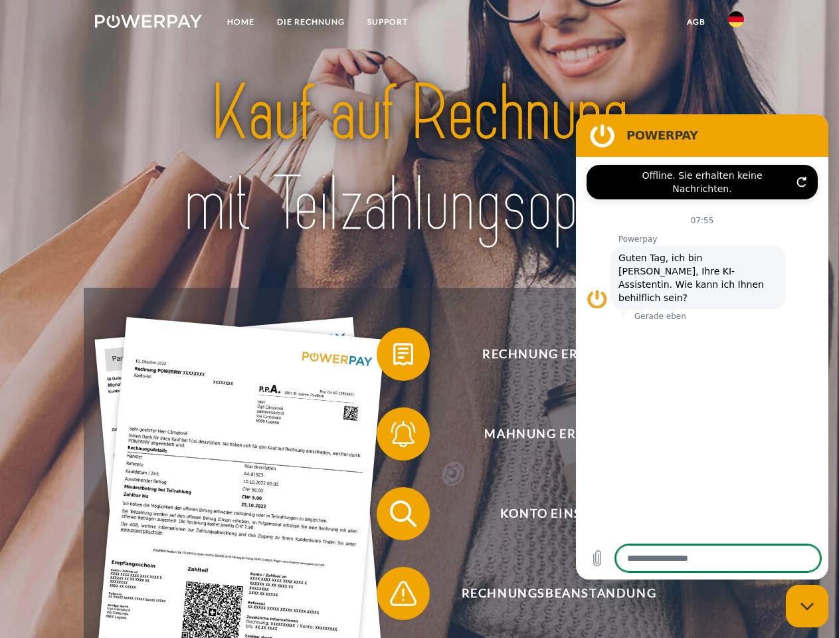
click at [148, 23] on img at bounding box center [148, 21] width 107 height 13
click at [736, 23] on img at bounding box center [736, 19] width 16 height 16
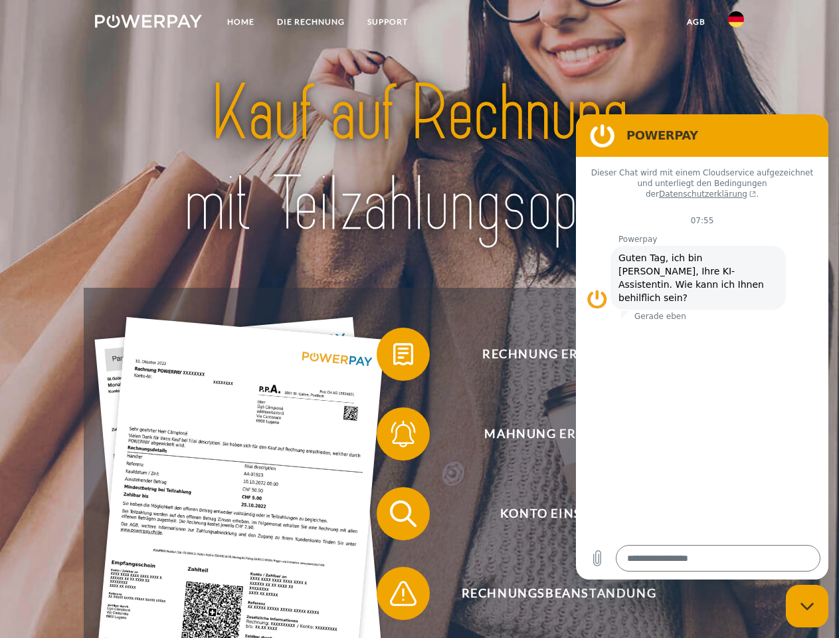
click at [696, 22] on link "agb" at bounding box center [696, 22] width 41 height 24
click at [393, 357] on span at bounding box center [383, 354] width 66 height 66
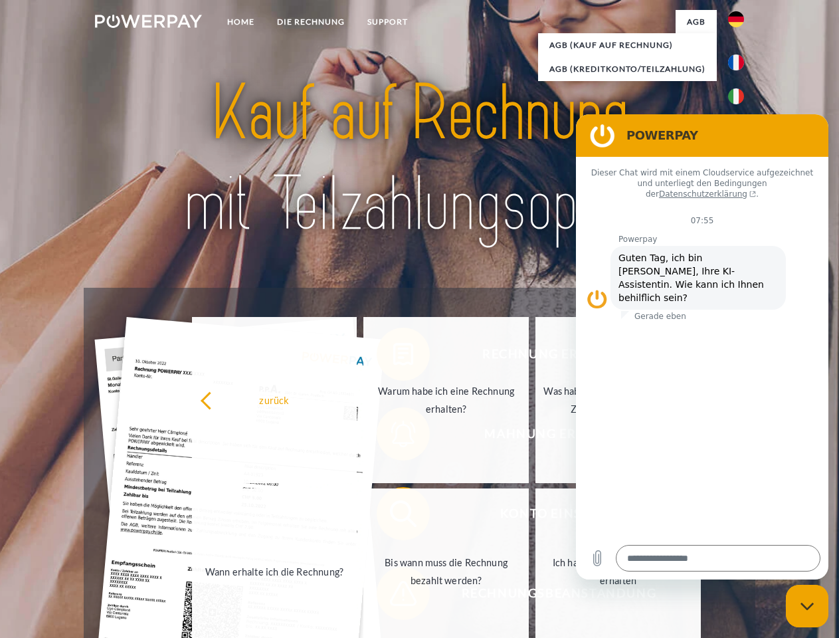
click at [393, 437] on div "Rechnung erhalten? Mahnung erhalten? Konto einsehen" at bounding box center [419, 554] width 671 height 532
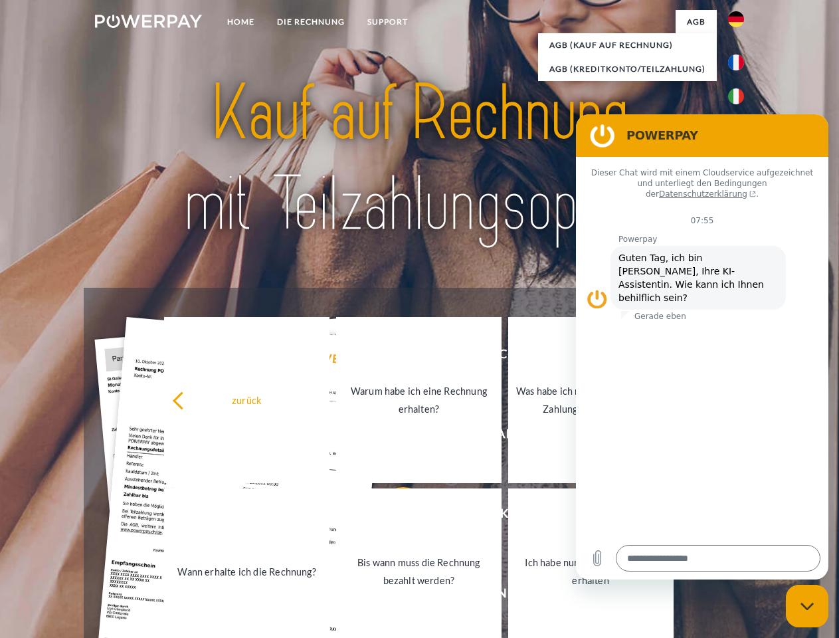
click at [393, 516] on link "Bis wann muss die Rechnung bezahlt werden?" at bounding box center [418, 571] width 165 height 166
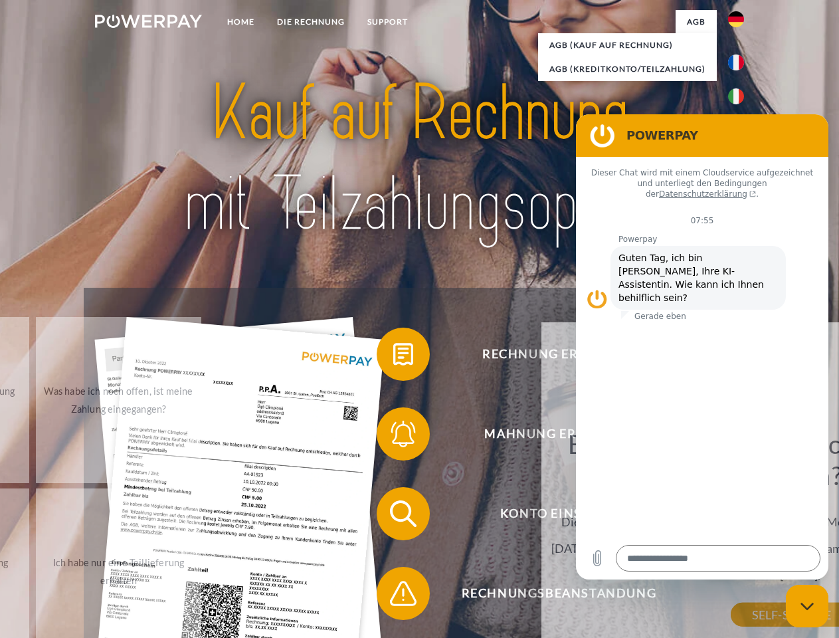
click at [549, 596] on div "Bis wann muss die Rechnung bezahlt werden? Die Zahlungsfrist ist immer bis Ende…" at bounding box center [791, 521] width 485 height 187
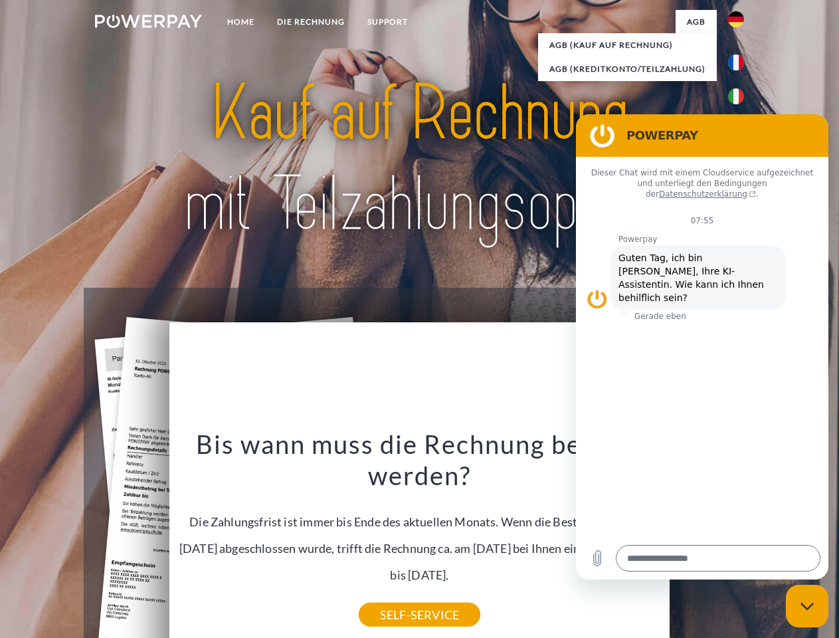
click at [807, 606] on icon "Messaging-Fenster schließen" at bounding box center [808, 606] width 14 height 9
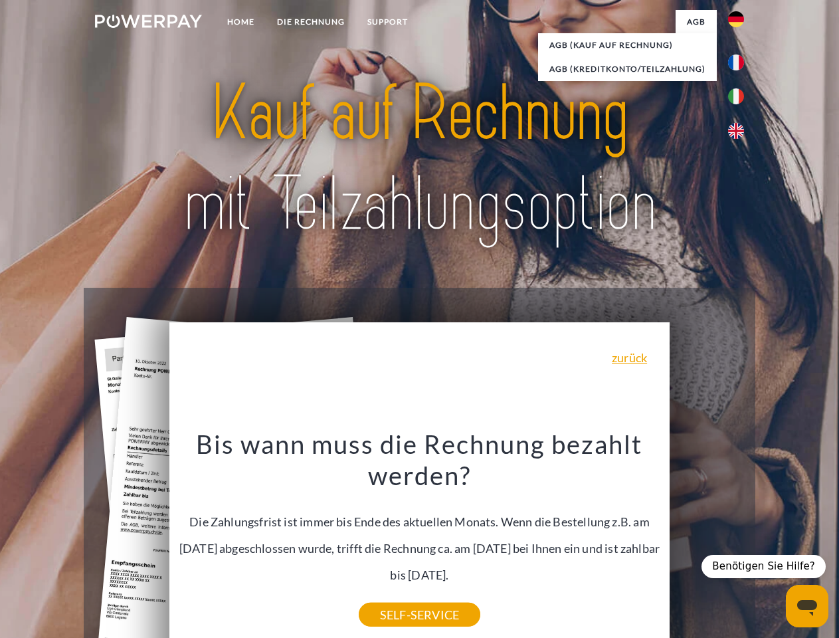
type textarea "*"
